Goal: Information Seeking & Learning: Find specific fact

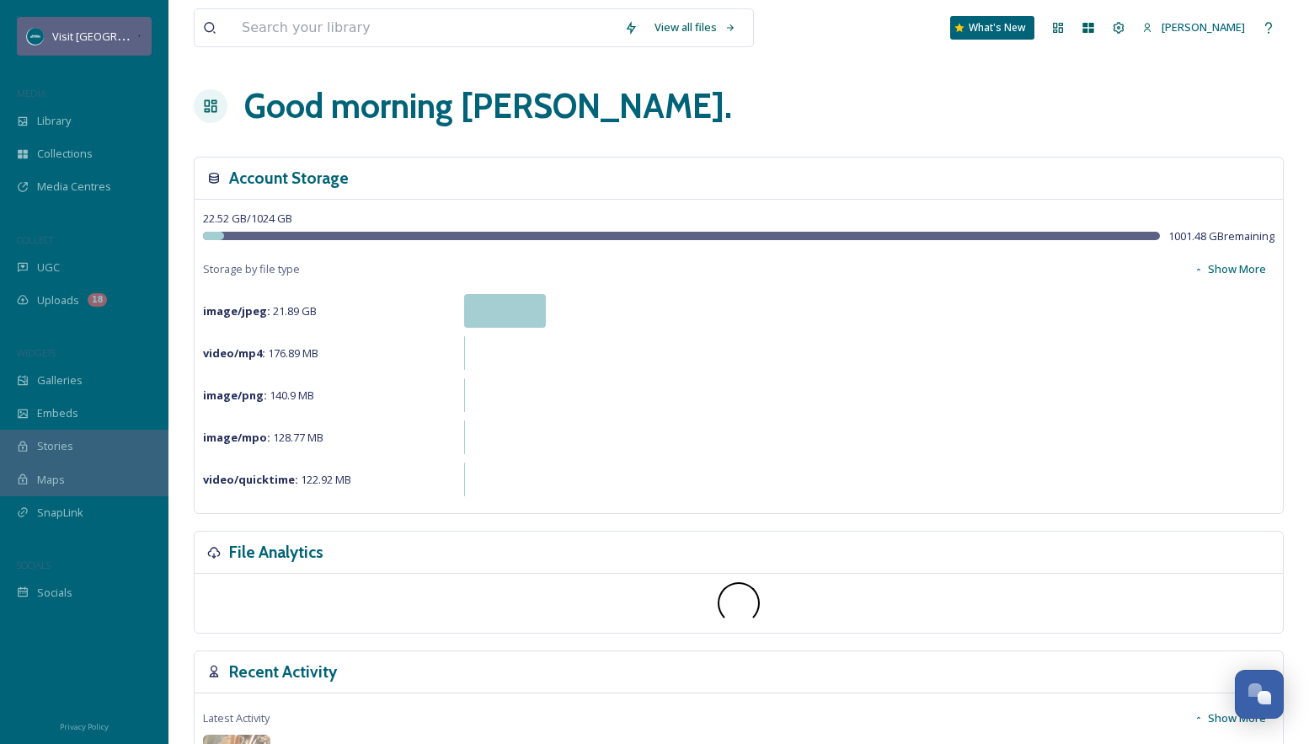
click at [110, 39] on span "Visit [GEOGRAPHIC_DATA][US_STATE]" at bounding box center [146, 36] width 188 height 16
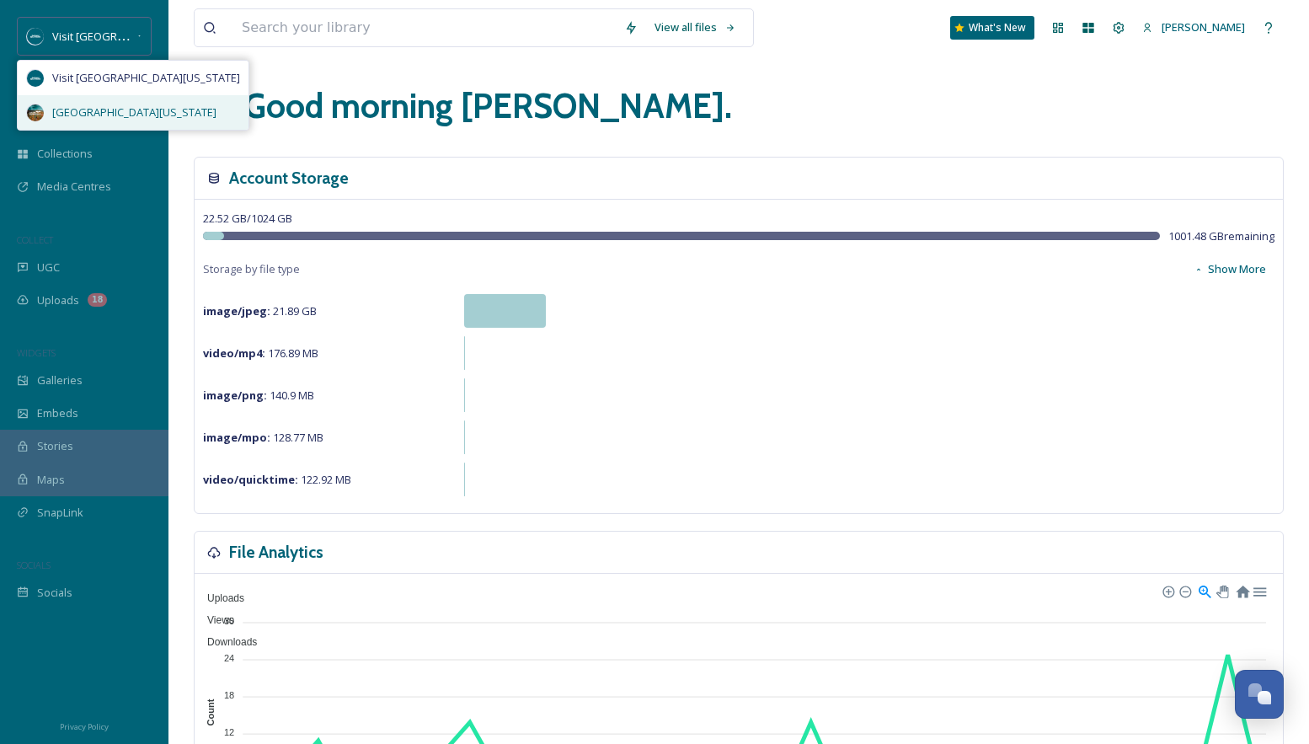
click at [121, 115] on span "[GEOGRAPHIC_DATA][US_STATE]" at bounding box center [134, 112] width 164 height 16
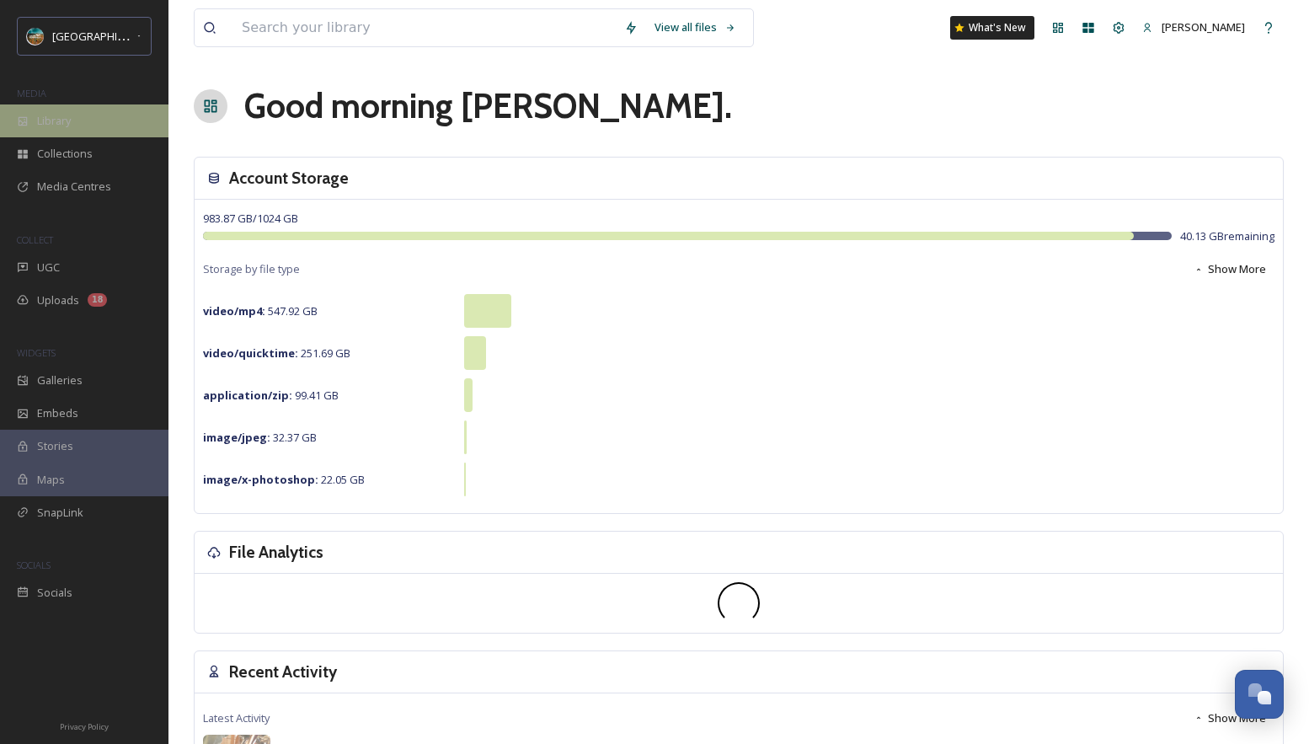
click at [101, 127] on div "Library" at bounding box center [84, 120] width 169 height 33
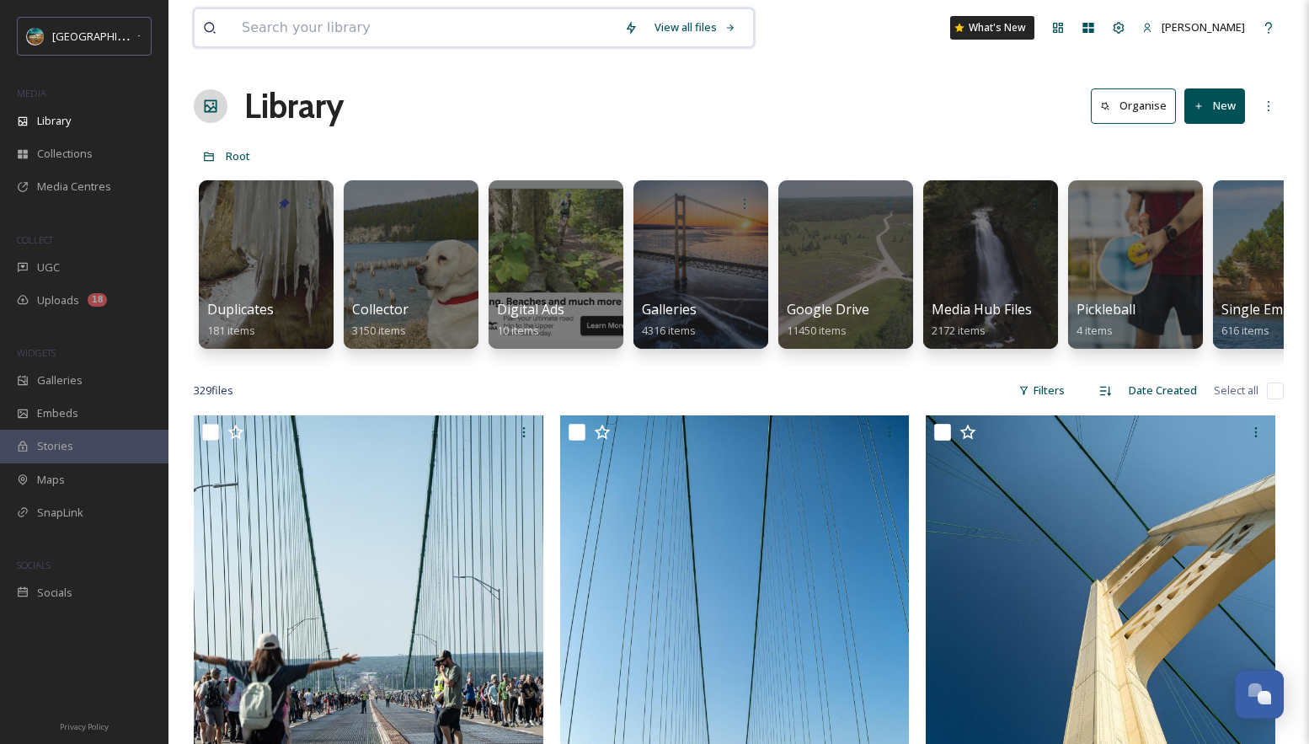
click at [284, 34] on input at bounding box center [424, 27] width 383 height 37
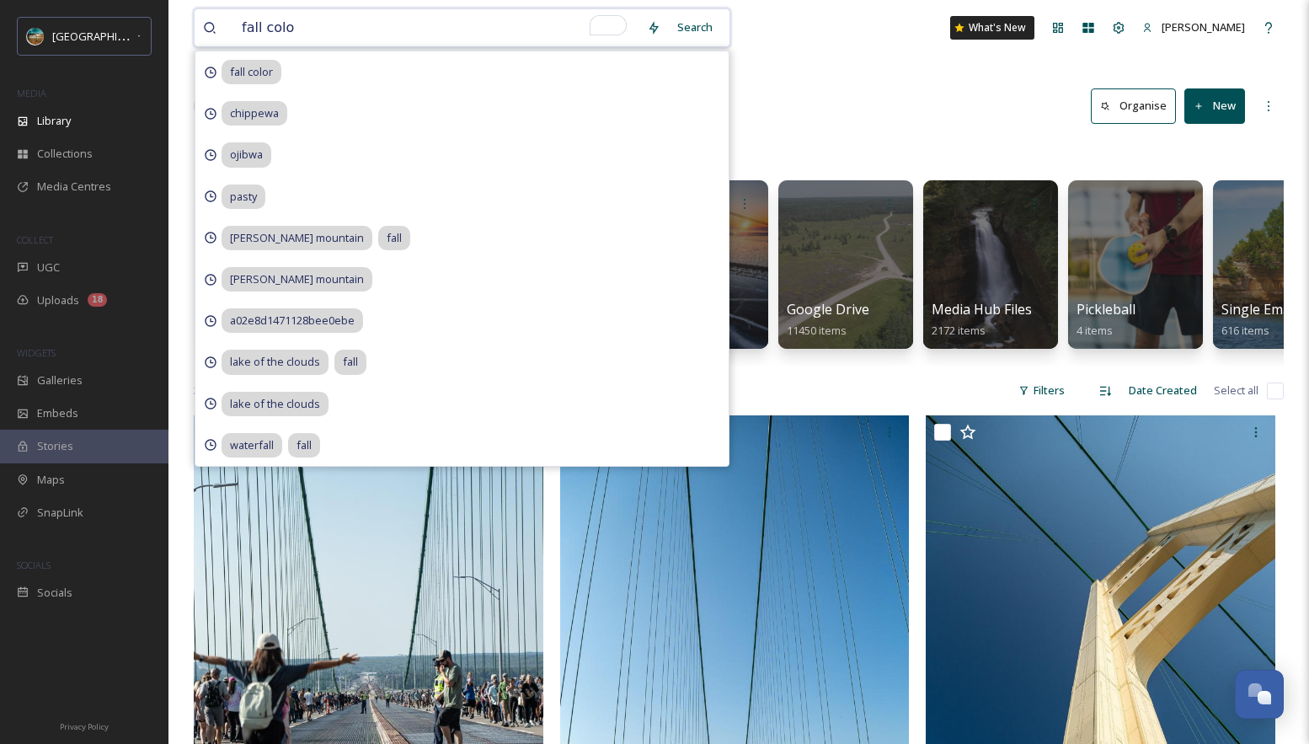
type input "fall color"
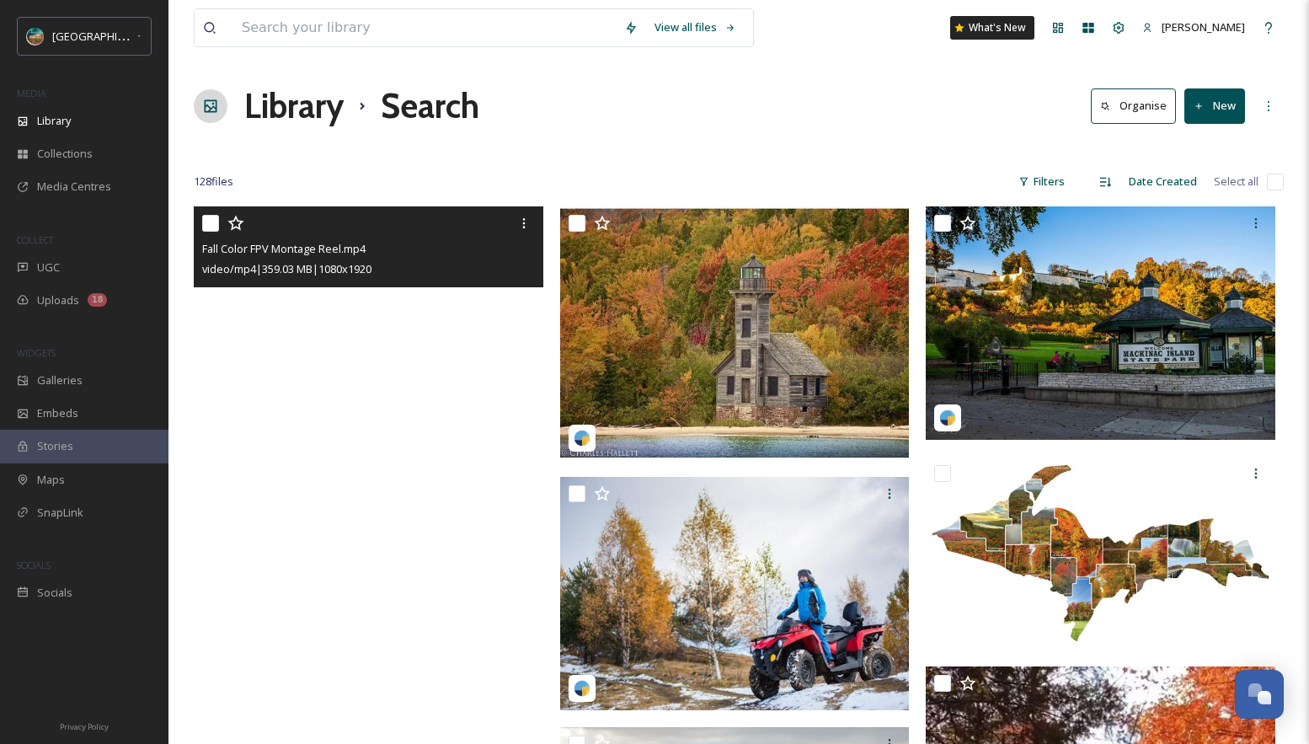
click at [420, 426] on video "Fall Color FPV Montage Reel.mp4" at bounding box center [369, 517] width 350 height 622
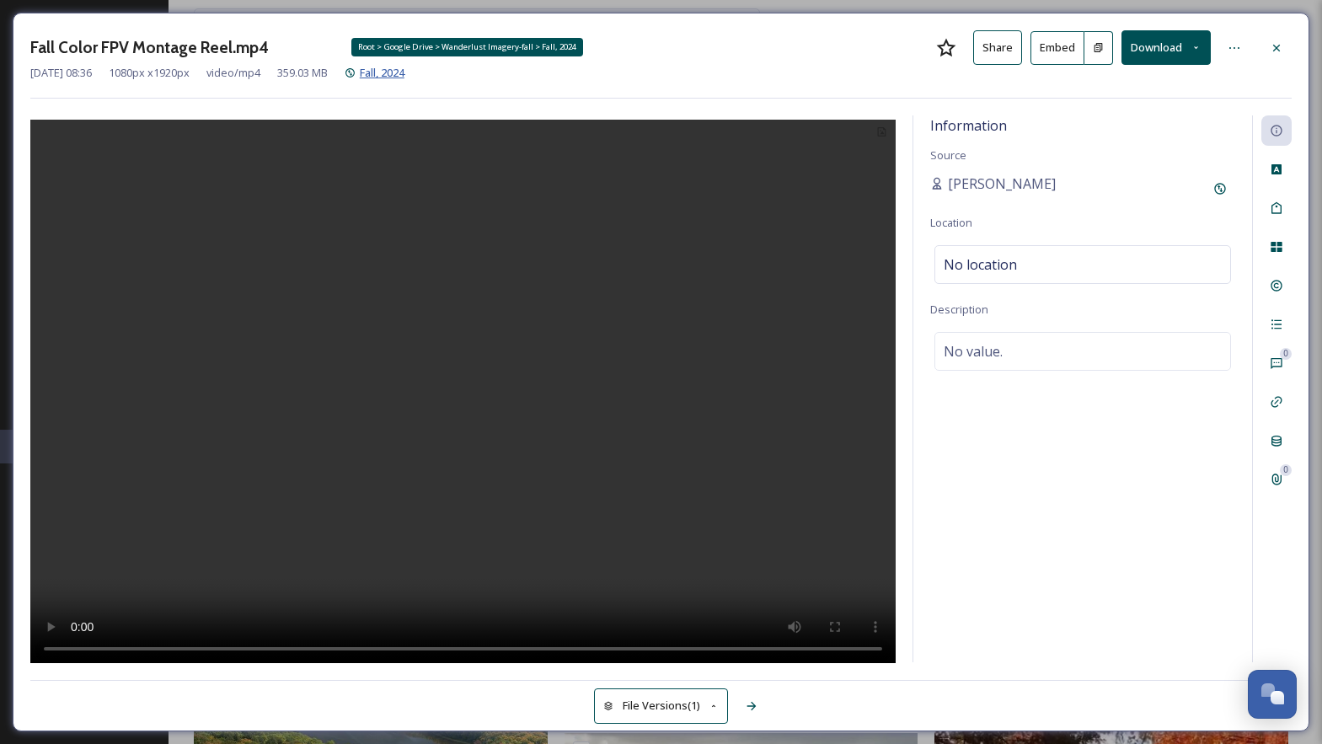
click at [404, 70] on span "Fall, 2024" at bounding box center [382, 72] width 45 height 15
